Goal: Task Accomplishment & Management: Use online tool/utility

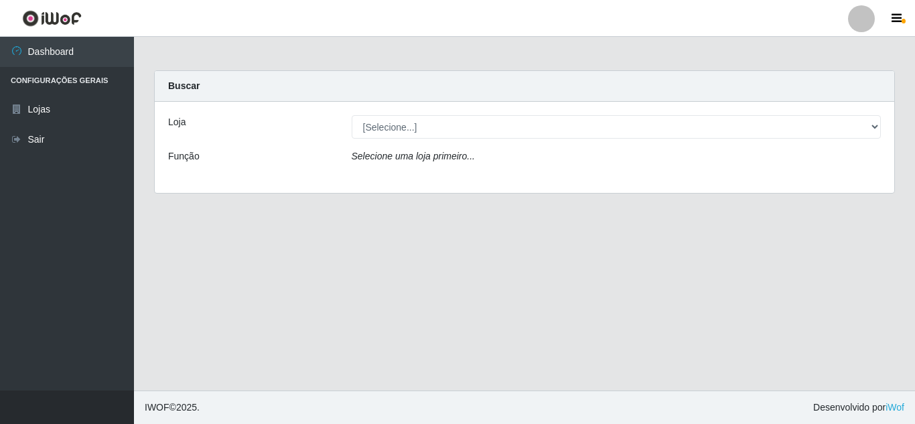
click at [873, 129] on select "[Selecione...] Queiroz [GEOGRAPHIC_DATA] - [GEOGRAPHIC_DATA]" at bounding box center [617, 126] width 530 height 23
select select "462"
click at [352, 115] on select "[Selecione...] Queiroz [GEOGRAPHIC_DATA] - [GEOGRAPHIC_DATA]" at bounding box center [617, 126] width 530 height 23
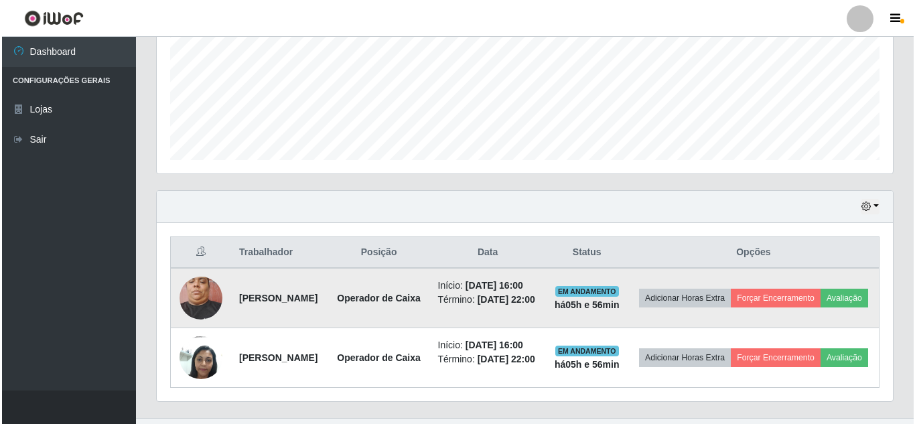
scroll to position [394, 0]
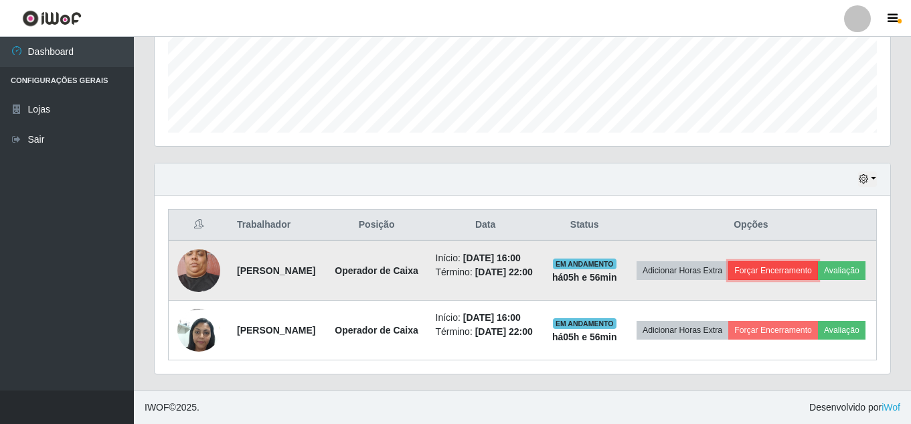
click at [818, 261] on button "Forçar Encerramento" at bounding box center [774, 270] width 90 height 19
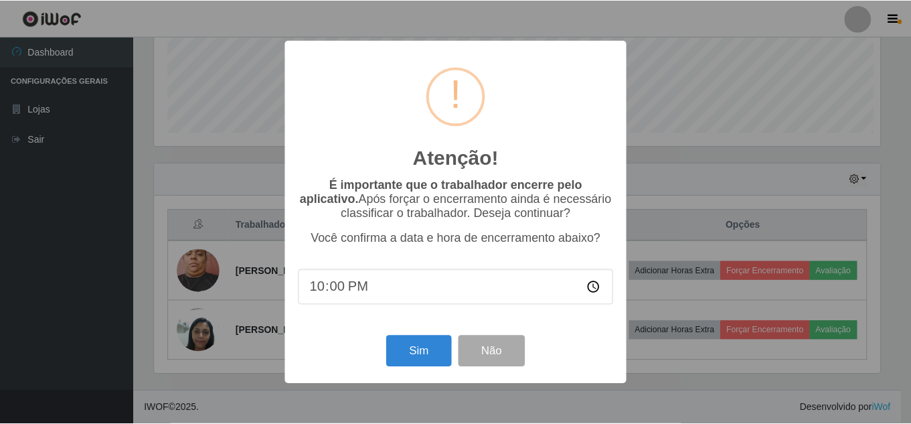
scroll to position [278, 729]
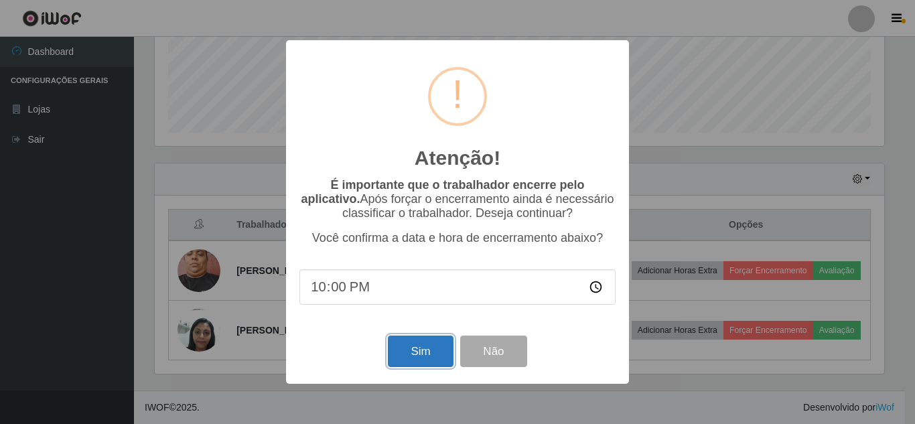
click at [414, 354] on button "Sim" at bounding box center [420, 351] width 65 height 31
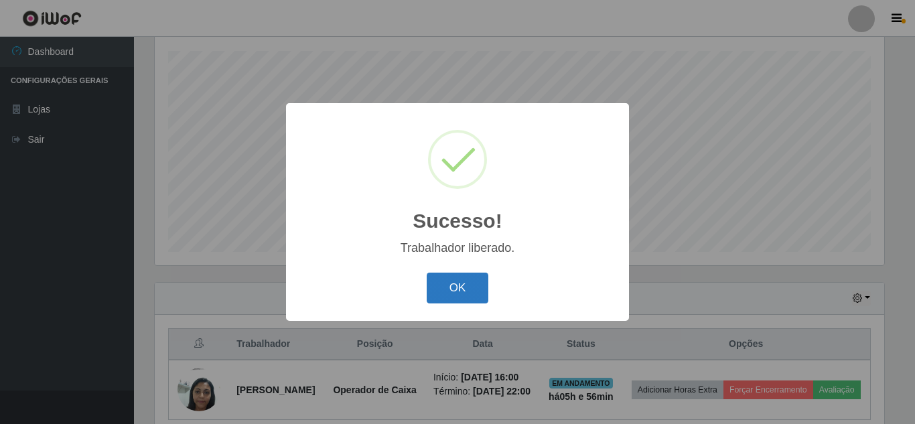
click at [455, 281] on button "OK" at bounding box center [458, 288] width 62 height 31
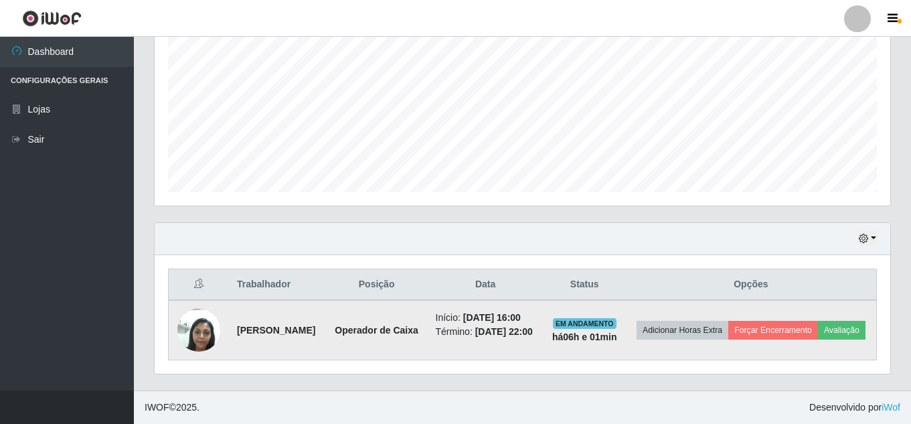
scroll to position [311, 0]
click at [815, 321] on button "Forçar Encerramento" at bounding box center [774, 330] width 90 height 19
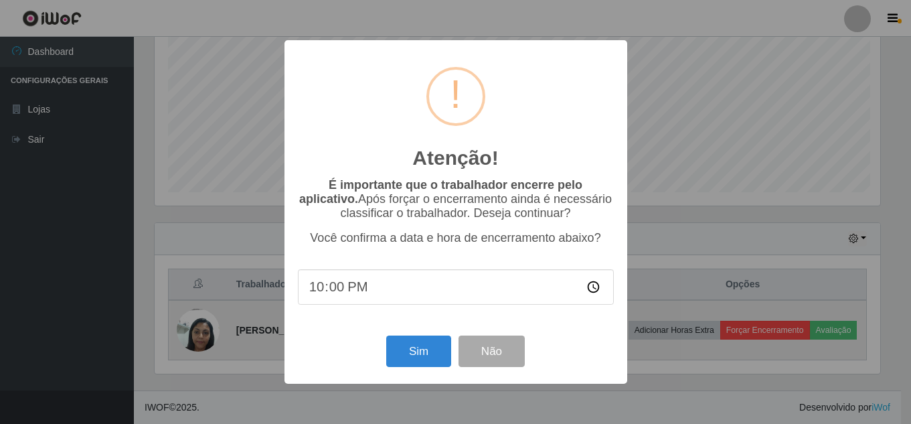
scroll to position [278, 729]
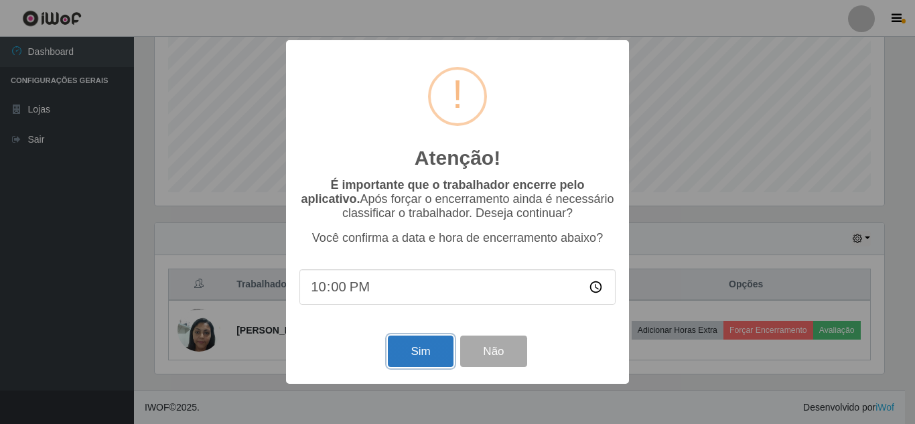
click at [434, 358] on button "Sim" at bounding box center [420, 351] width 65 height 31
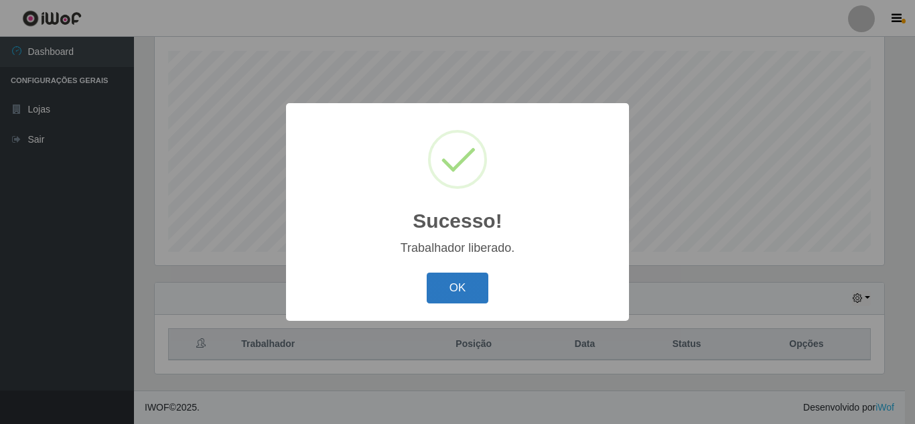
click at [474, 283] on button "OK" at bounding box center [458, 288] width 62 height 31
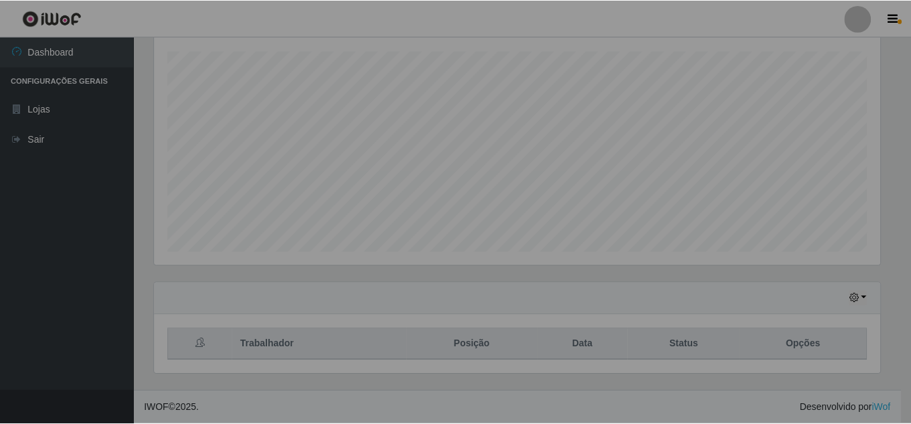
scroll to position [278, 736]
